Goal: Information Seeking & Learning: Learn about a topic

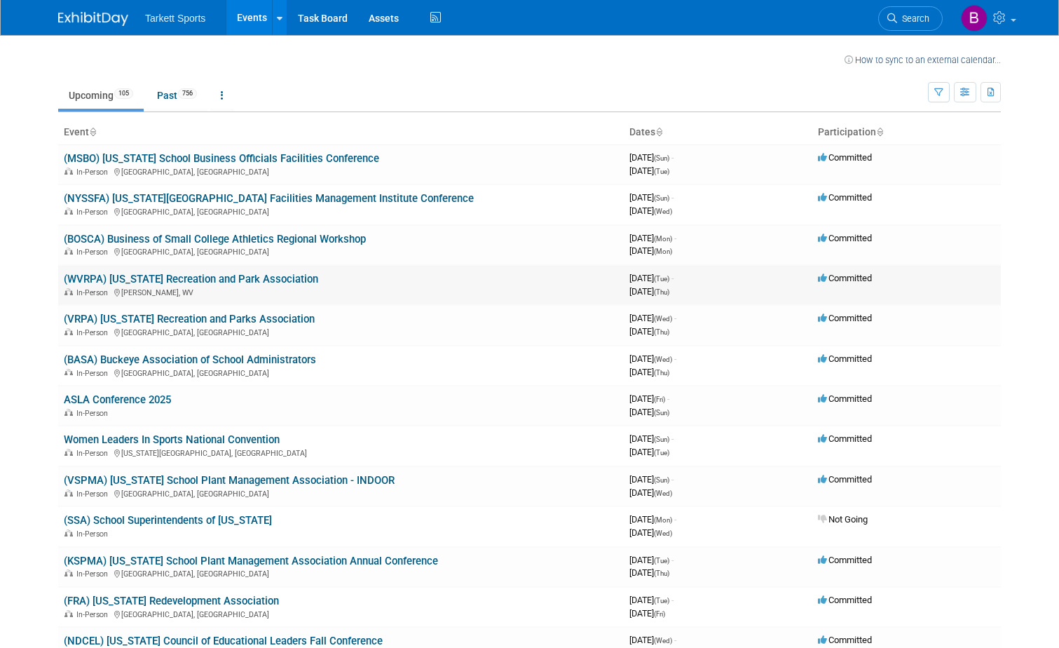
click at [211, 269] on td "(WVRPA) [US_STATE] Recreation and Park Association In-Person [PERSON_NAME]" at bounding box center [341, 285] width 566 height 40
click at [200, 282] on link "(WVRPA) [US_STATE] Recreation and Park Association" at bounding box center [191, 279] width 254 height 13
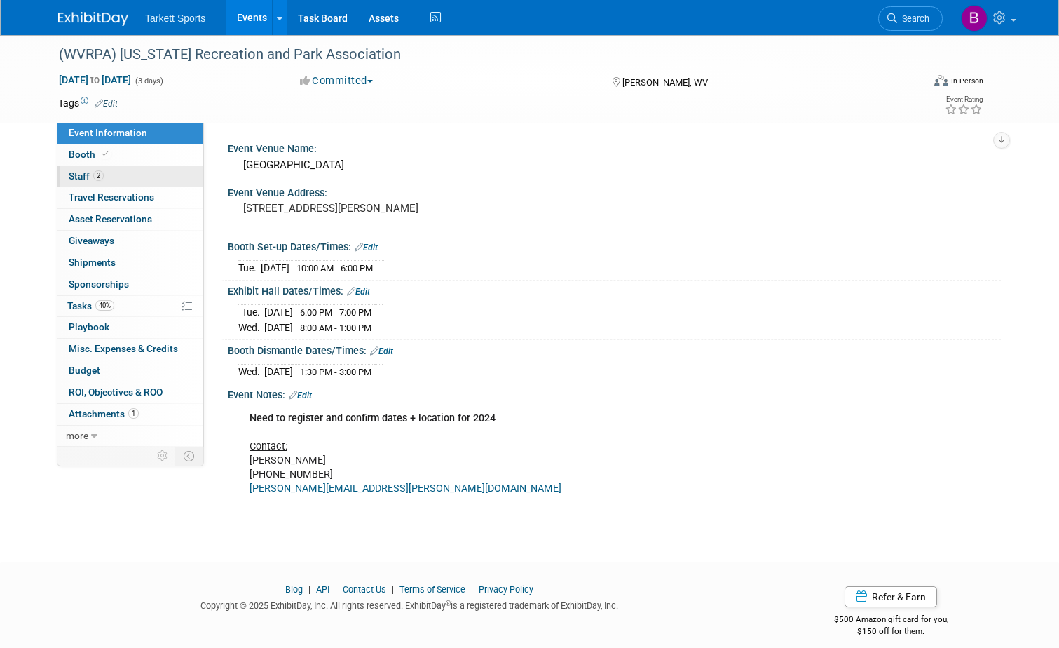
click at [85, 182] on link "2 Staff 2" at bounding box center [130, 176] width 146 height 21
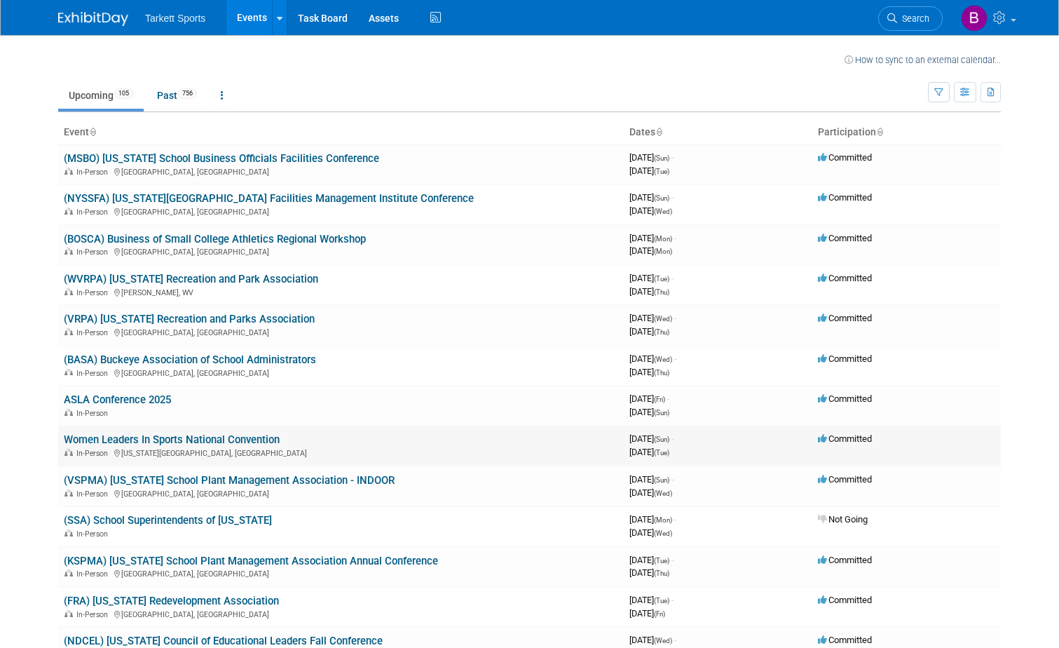
click at [223, 442] on link "Women Leaders In Sports National Convention" at bounding box center [172, 439] width 216 height 13
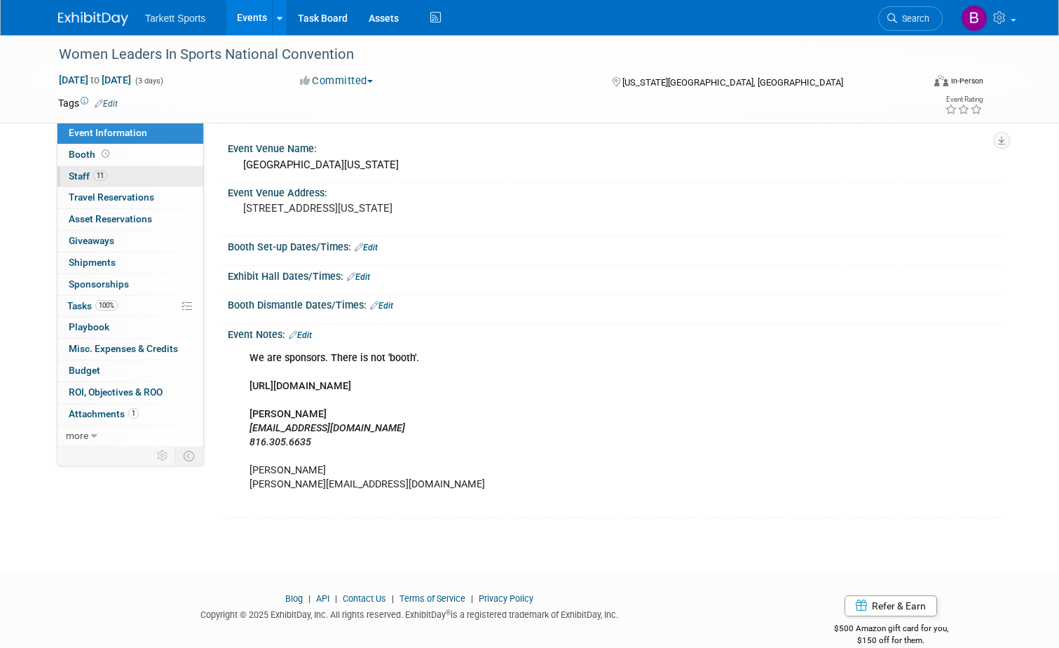
click at [81, 179] on span "Staff 11" at bounding box center [88, 175] width 39 height 11
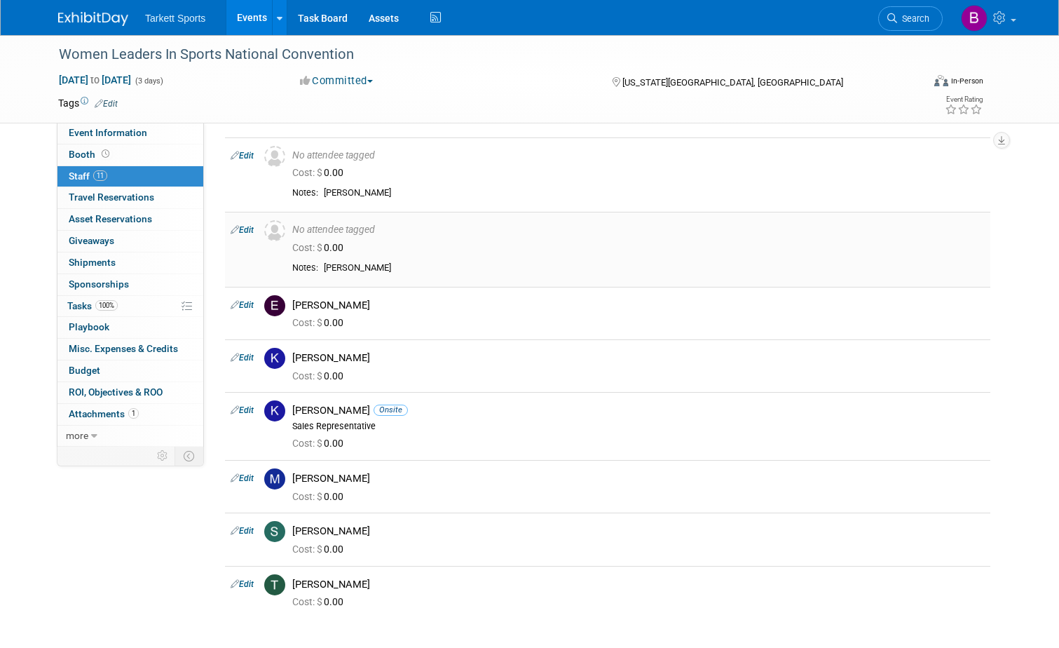
scroll to position [280, 0]
